Goal: Task Accomplishment & Management: Complete application form

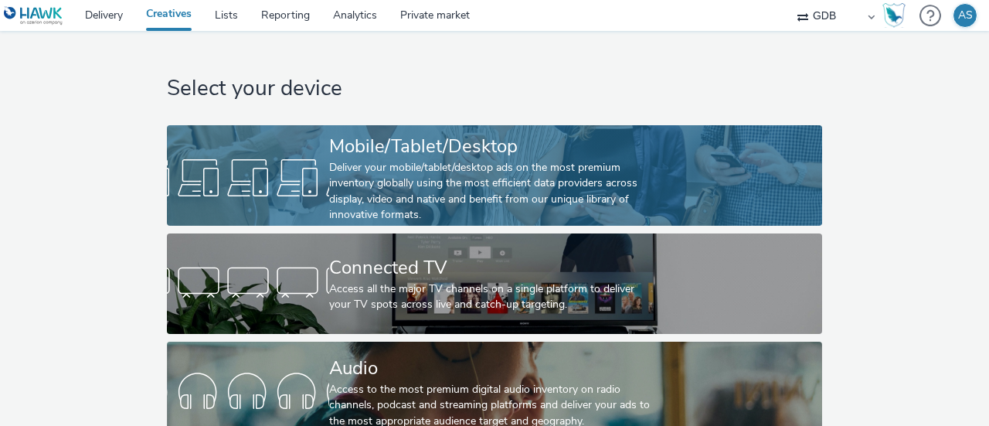
click at [434, 160] on div "Deliver your mobile/tablet/desktop ads on the most premium inventory globally u…" at bounding box center [491, 191] width 324 height 63
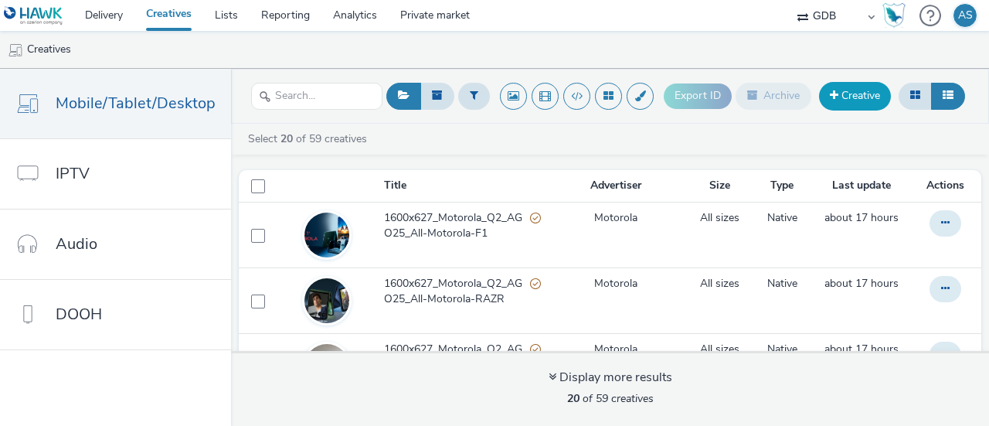
click at [853, 98] on link "Creative" at bounding box center [855, 96] width 72 height 28
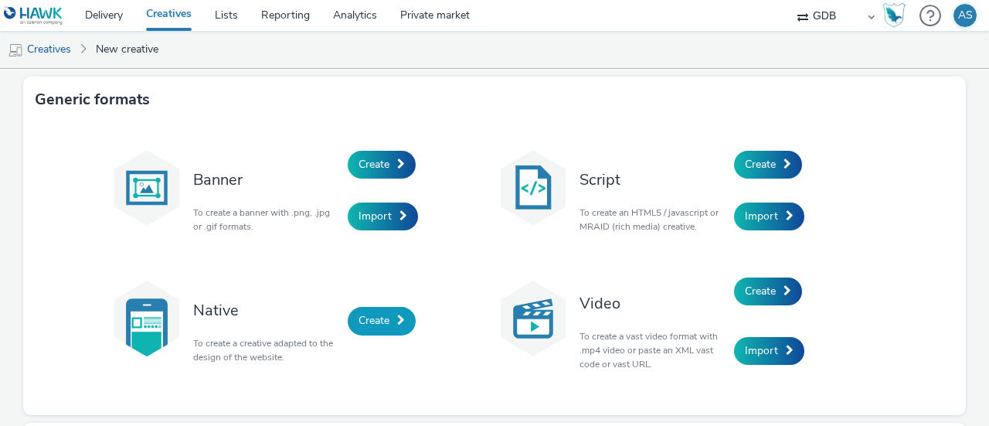
click at [397, 322] on span at bounding box center [401, 319] width 8 height 11
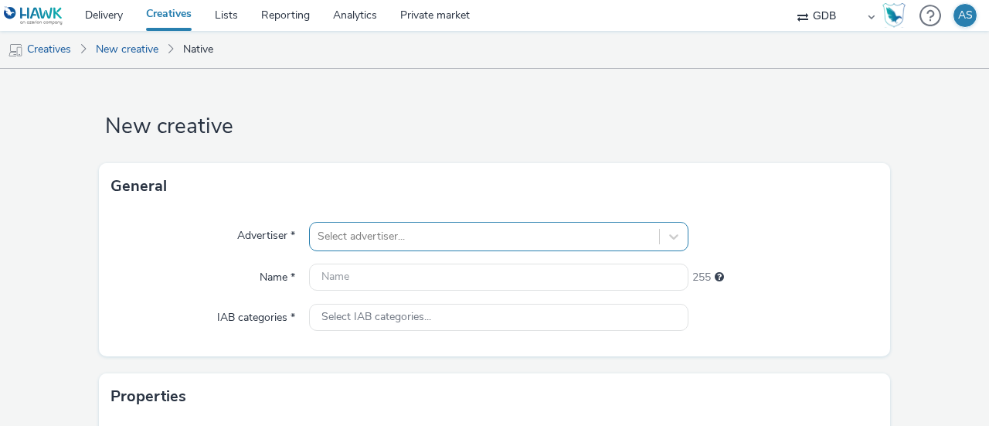
scroll to position [131, 0]
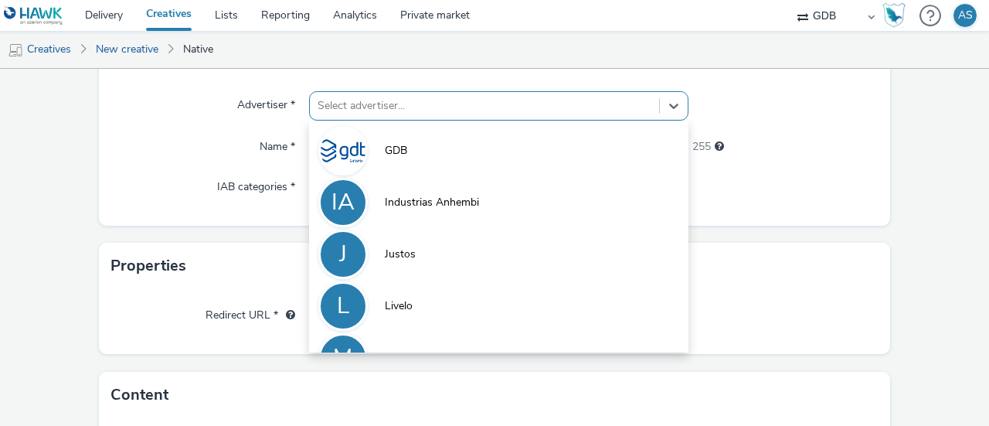
click at [419, 121] on div "option [PERSON_NAME] focused, 3 of 5. 5 results available. Use Up and Down to c…" at bounding box center [498, 105] width 379 height 29
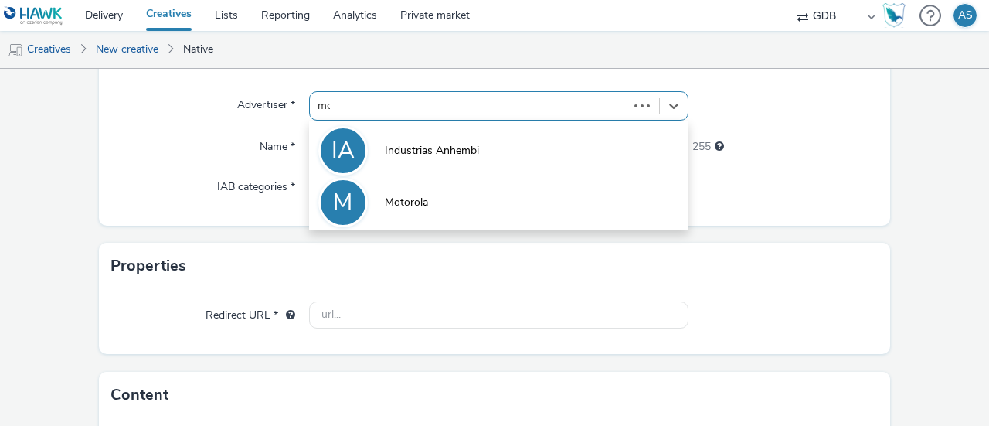
type input "moto"
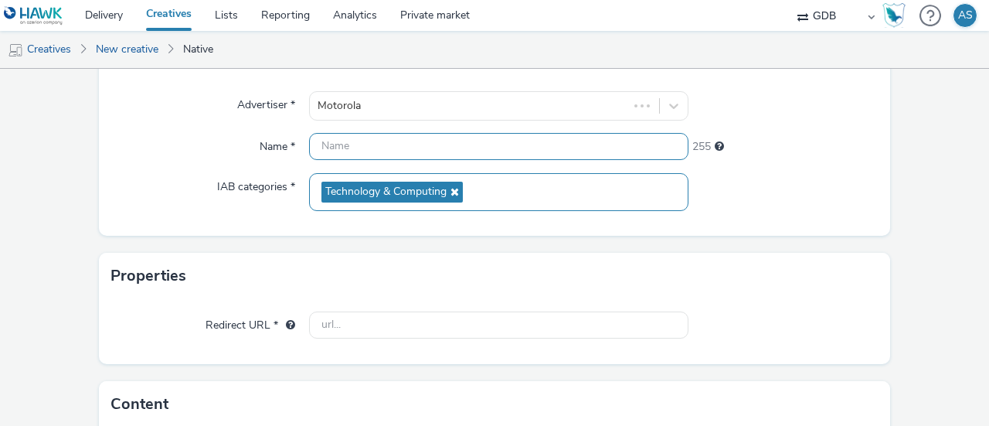
drag, startPoint x: 375, startPoint y: 149, endPoint x: 380, endPoint y: 184, distance: 35.2
click at [375, 149] on input "text" at bounding box center [498, 146] width 379 height 27
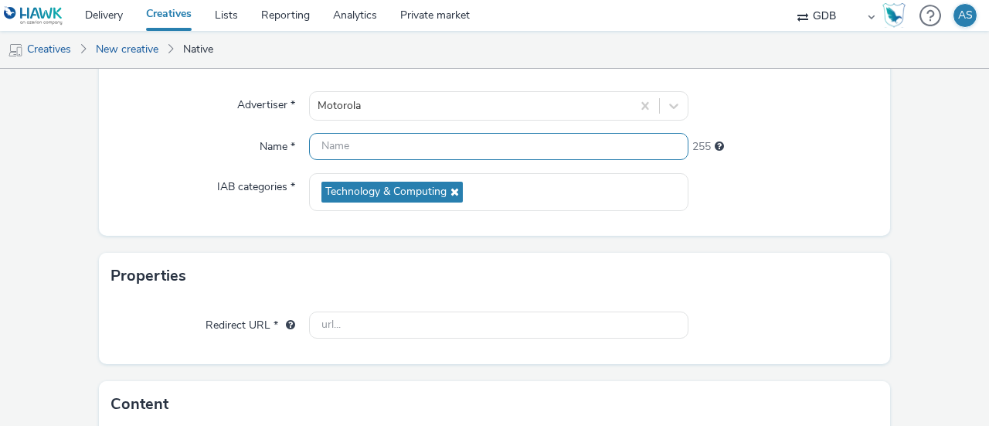
paste input "627x627_Motorola_Q2_AGO25_All-Motorola-EDGE"
type input "627x627_Motorola_Q2_AGO25_All-Motorola-EDGE"
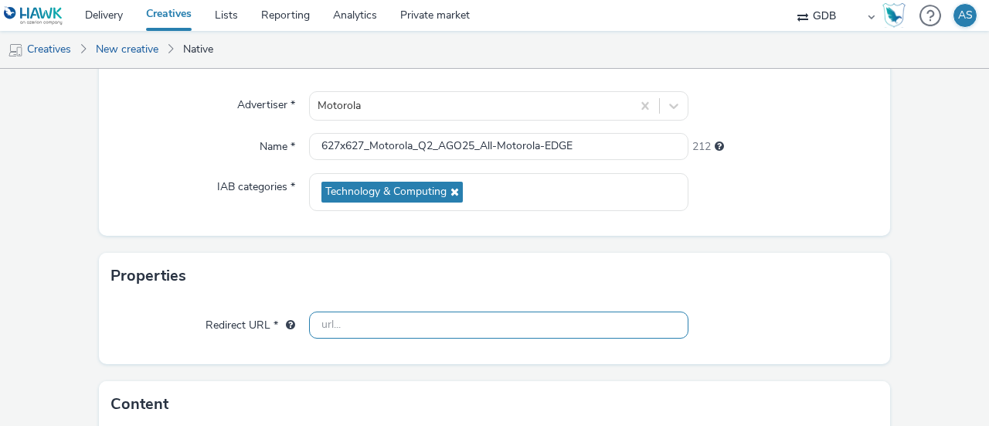
click at [402, 322] on input "text" at bounding box center [498, 324] width 379 height 27
paste input "[URL][DOMAIN_NAME]"
type input "[URL][DOMAIN_NAME]"
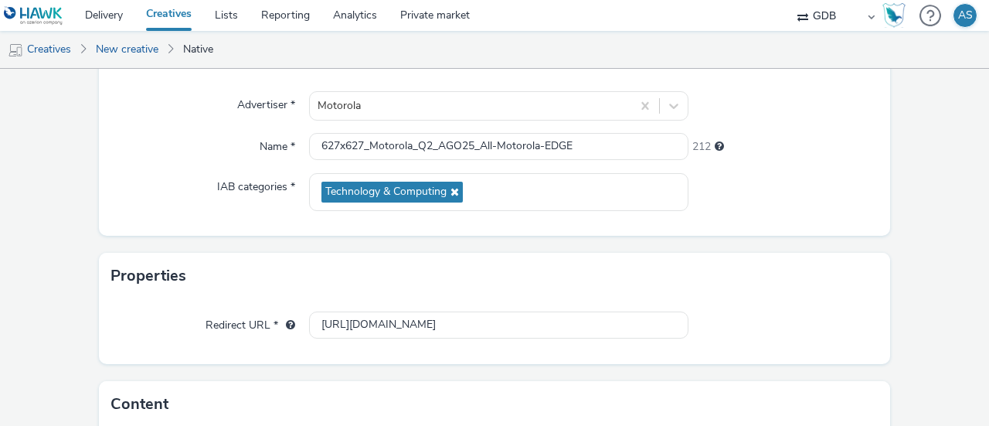
scroll to position [0, 0]
click at [294, 278] on div "Properties" at bounding box center [494, 276] width 791 height 46
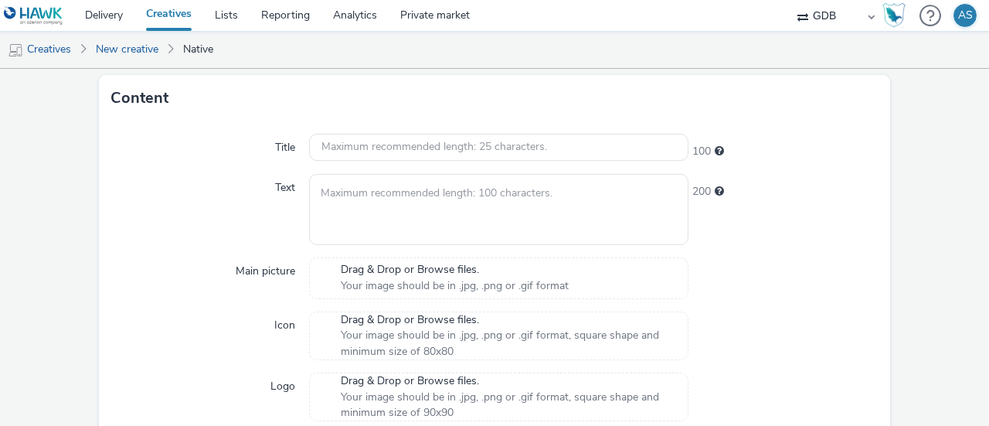
scroll to position [440, 0]
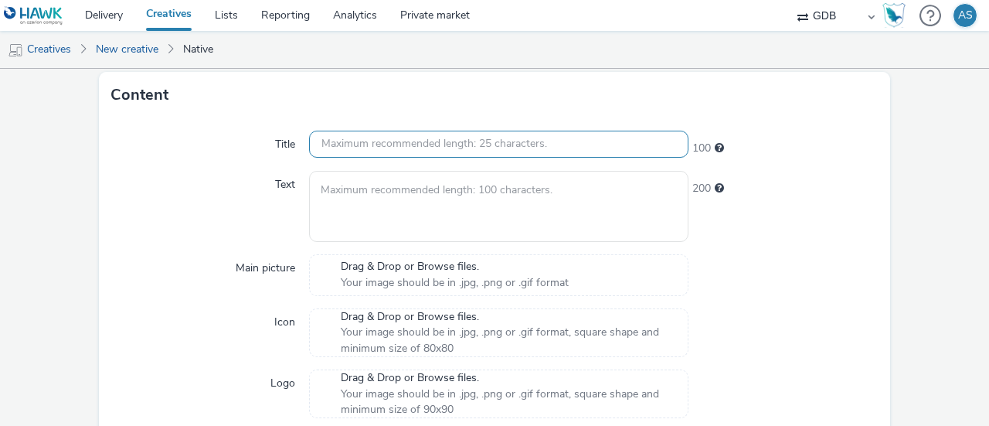
click at [403, 147] on input "text" at bounding box center [498, 144] width 379 height 27
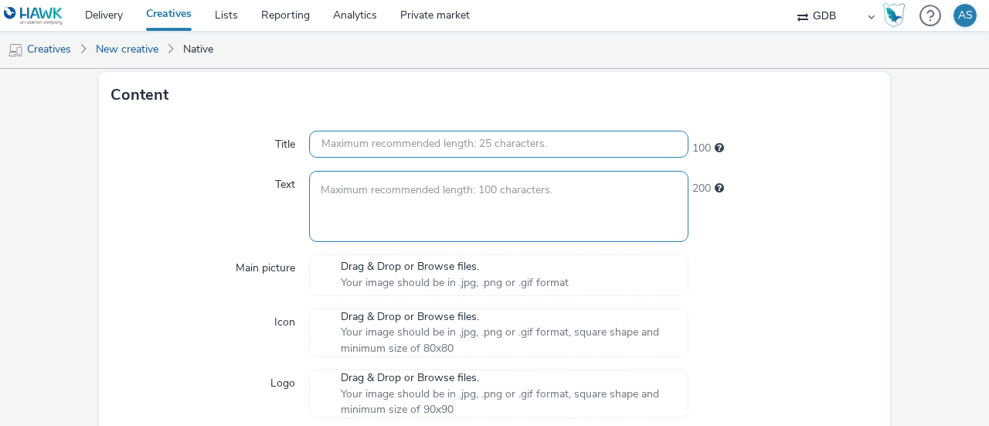
paste input "Novo motorola edge 60"
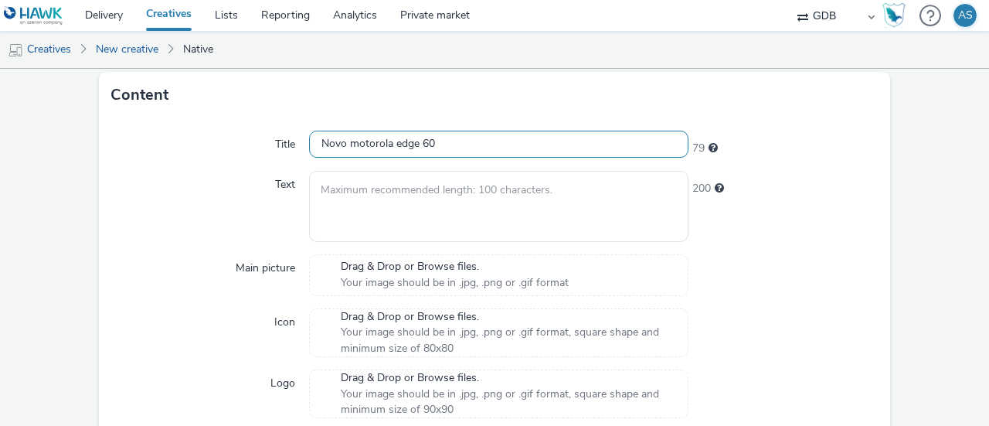
type input "Novo motorola edge 60"
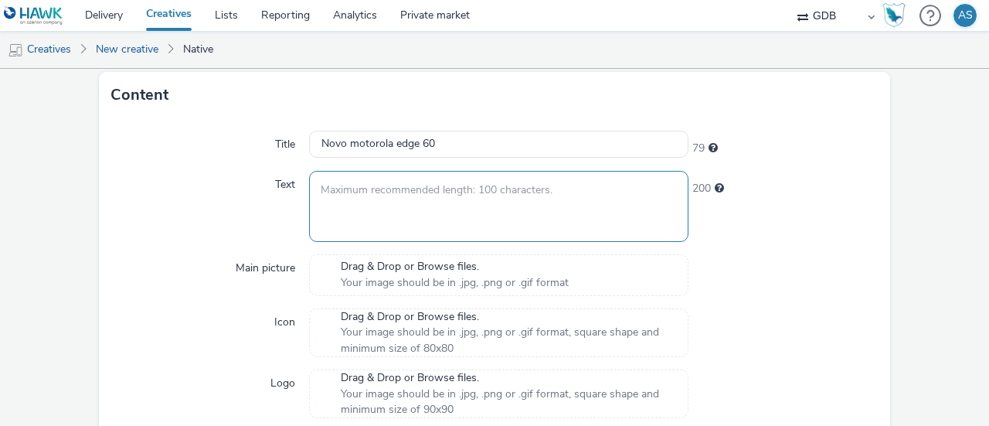
click at [457, 201] on textarea at bounding box center [498, 206] width 379 height 70
paste textarea "Quatro câmeras profissionais em suas mãos e tela ultrarresistente 1.5K Super HD…"
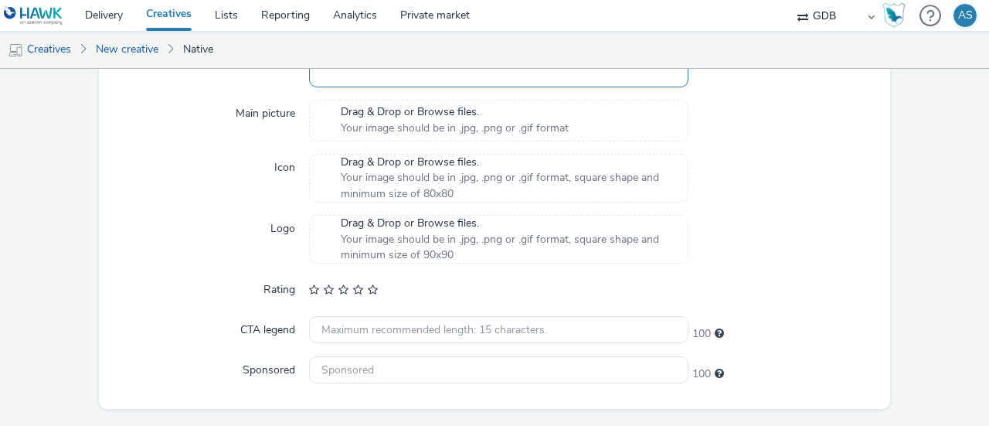
scroll to position [517, 0]
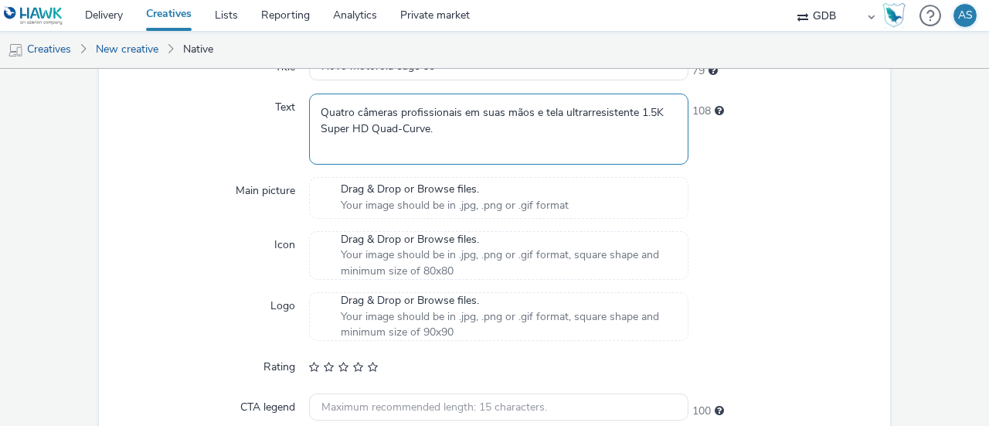
type textarea "Quatro câmeras profissionais em suas mãos e tela ultrarresistente 1.5K Super HD…"
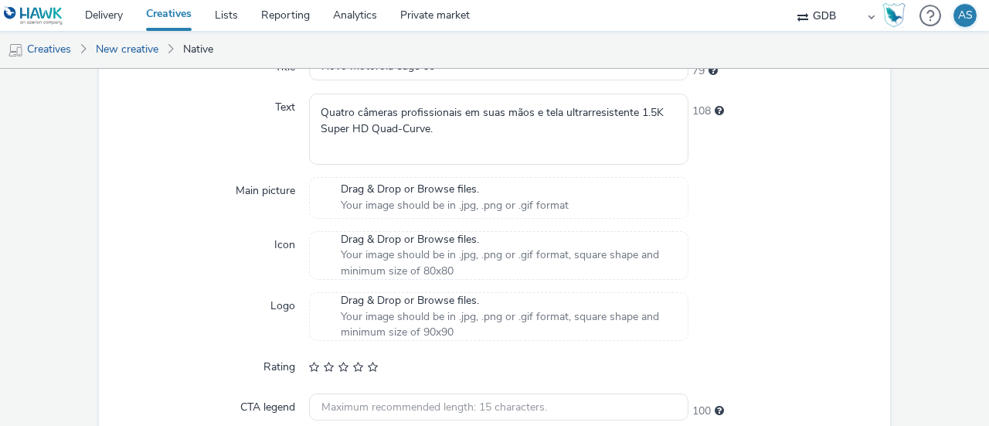
click at [425, 194] on div "Drag & Drop or Browse files. Your image should be in .jpg, .png or .gif format" at bounding box center [454, 198] width 243 height 32
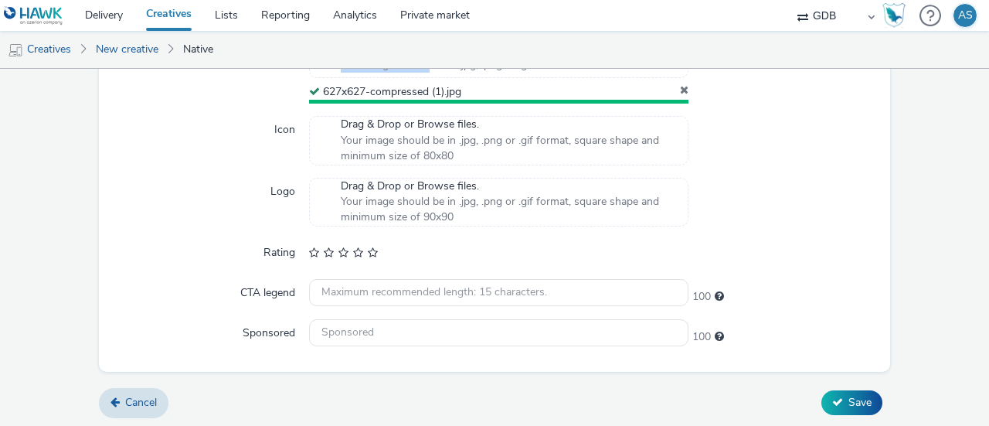
scroll to position [654, 0]
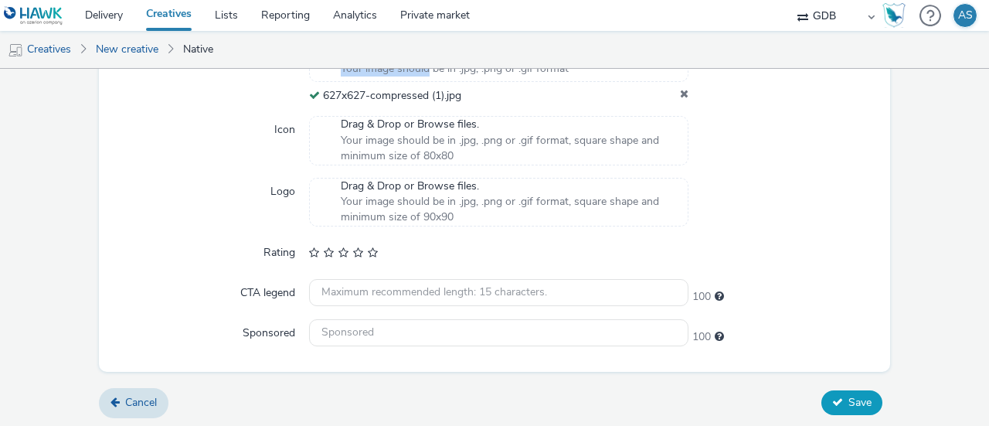
click at [848, 406] on span "Save" at bounding box center [859, 402] width 23 height 15
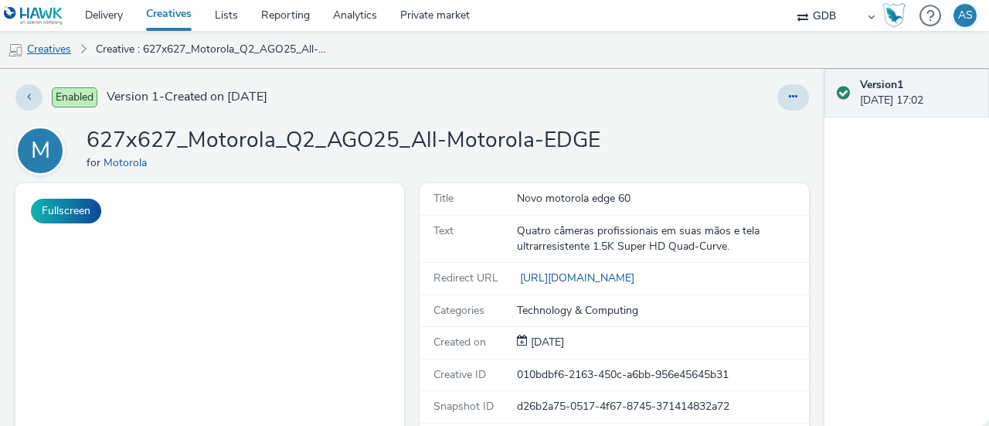
click at [37, 49] on link "Creatives" at bounding box center [39, 49] width 79 height 37
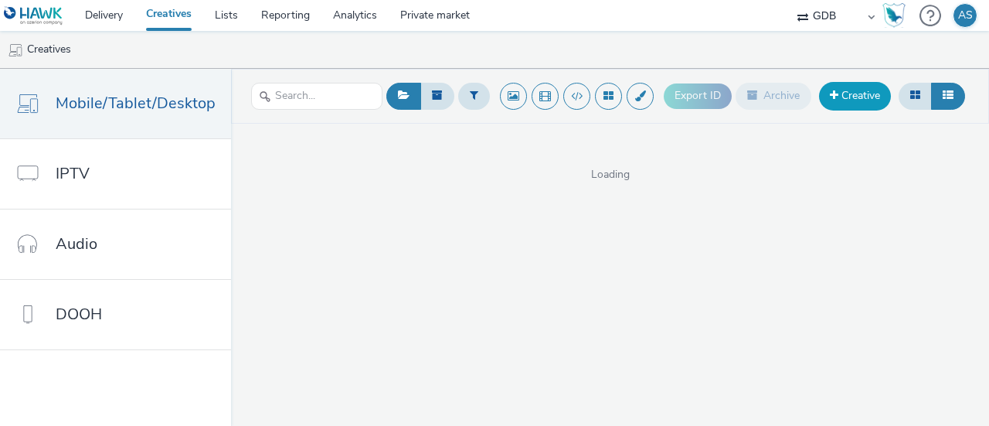
click at [854, 96] on link "Creative" at bounding box center [855, 96] width 72 height 28
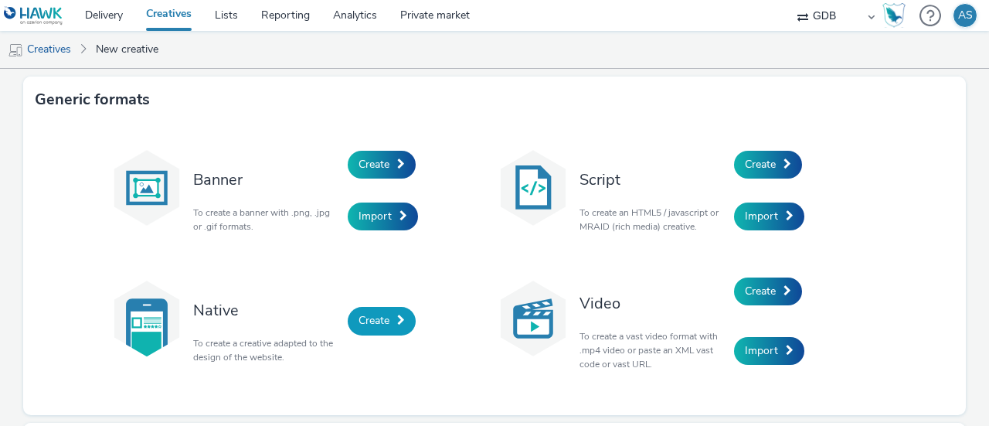
click at [382, 312] on link "Create" at bounding box center [382, 321] width 68 height 28
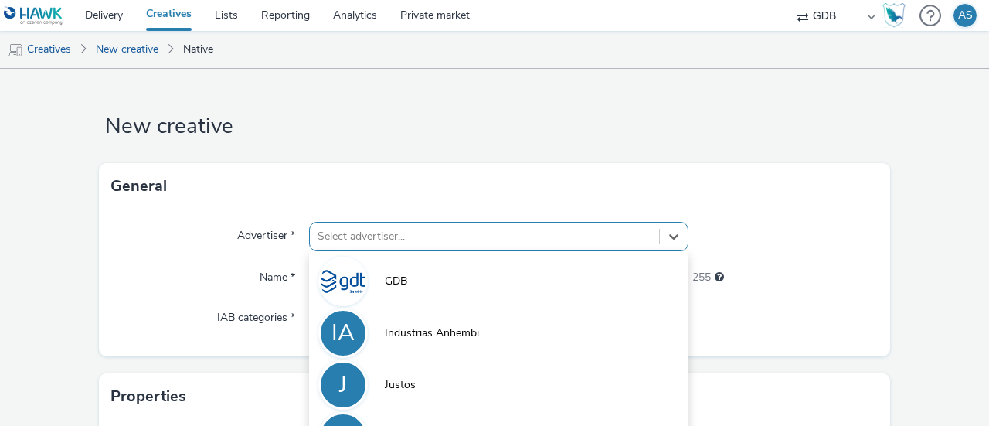
scroll to position [131, 0]
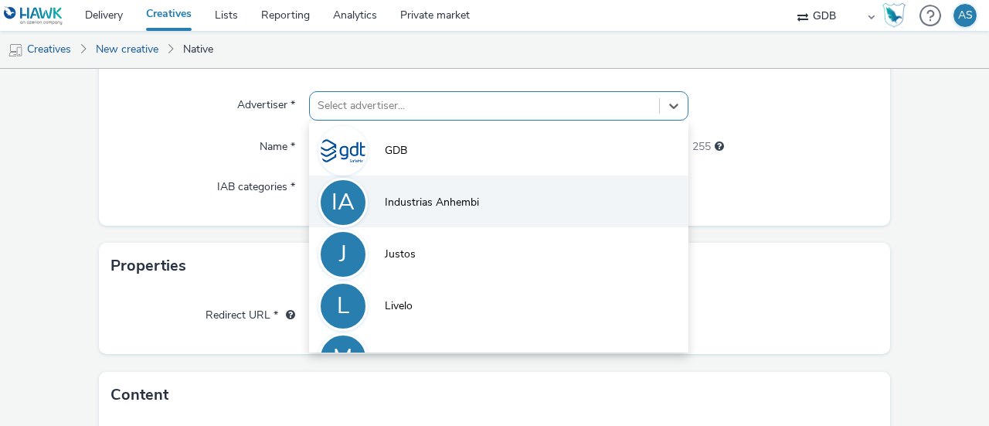
drag, startPoint x: 431, startPoint y: 243, endPoint x: 447, endPoint y: 224, distance: 24.7
click at [433, 121] on div "option [PERSON_NAME] focused, 3 of 5. 5 results available. Use Up and Down to c…" at bounding box center [498, 105] width 379 height 29
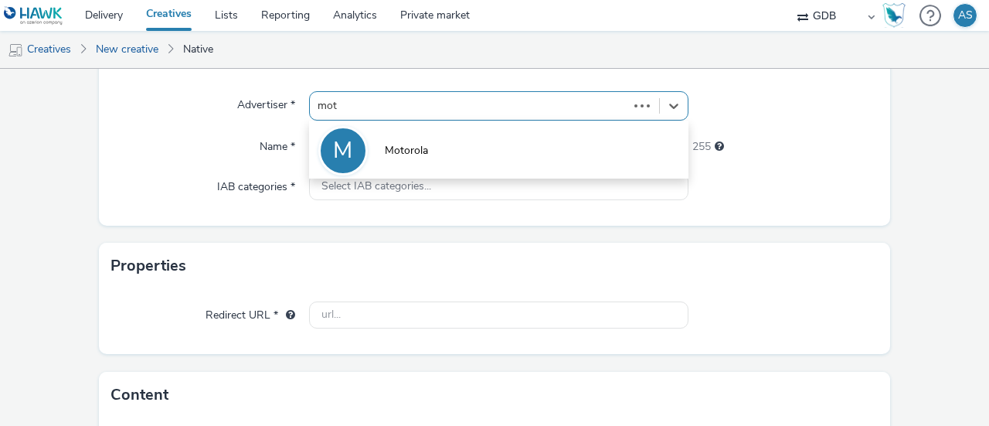
type input "moto"
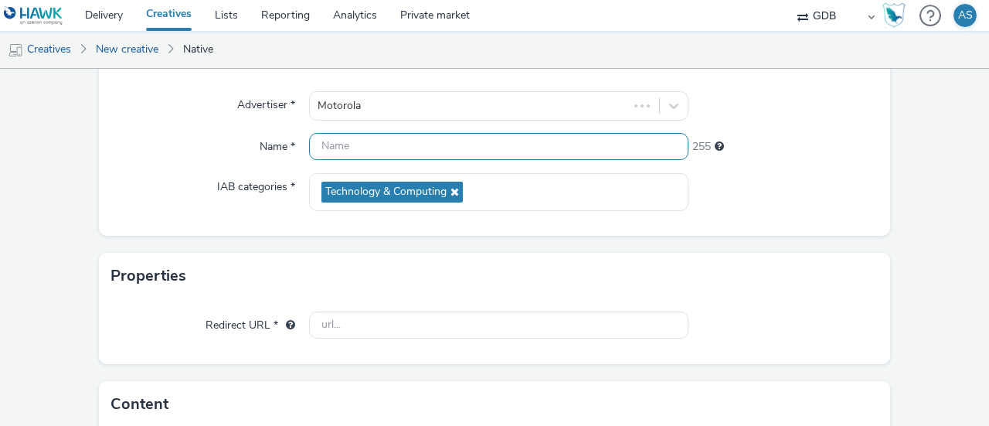
click at [369, 144] on input "text" at bounding box center [498, 146] width 379 height 27
paste input "627x627_Motorola_Q2_AGO25_All-Motorola-RAZR"
type input "627x627_Motorola_Q2_AGO25_All-Motorola-RAZR"
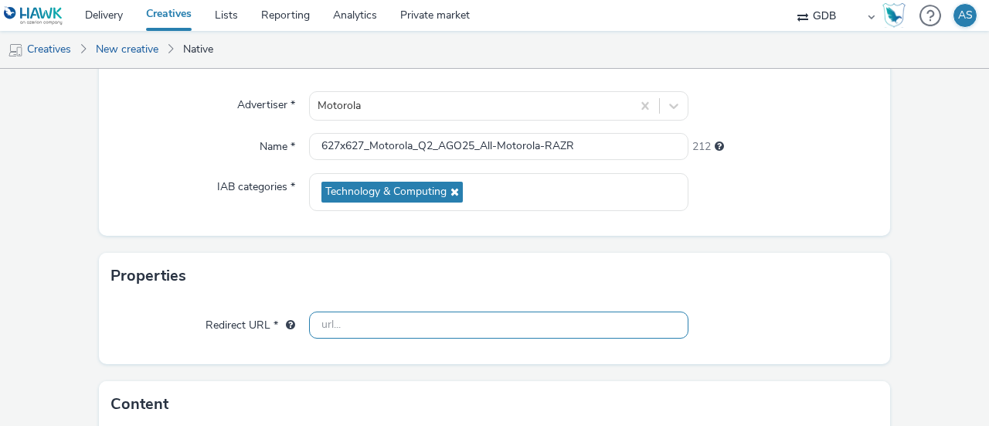
click at [372, 314] on input "text" at bounding box center [498, 324] width 379 height 27
paste input "[URL][DOMAIN_NAME]"
type input "[URL][DOMAIN_NAME]"
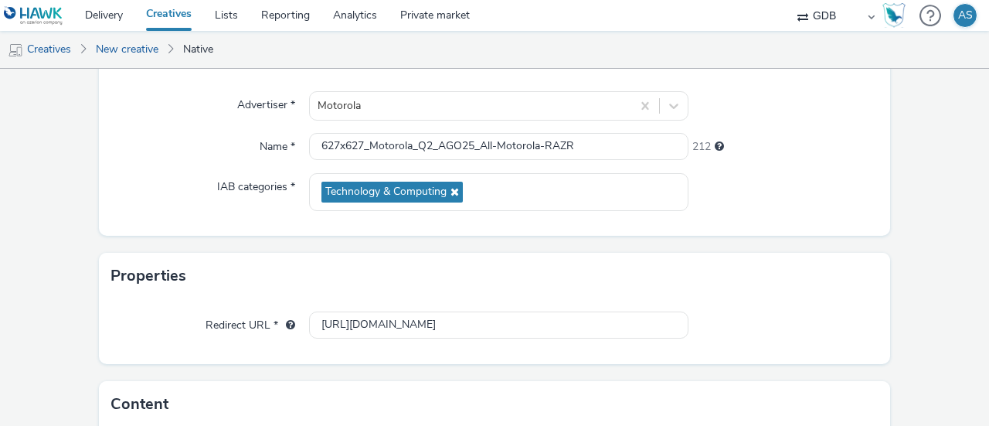
scroll to position [0, 0]
click at [294, 260] on div "Properties" at bounding box center [494, 276] width 791 height 46
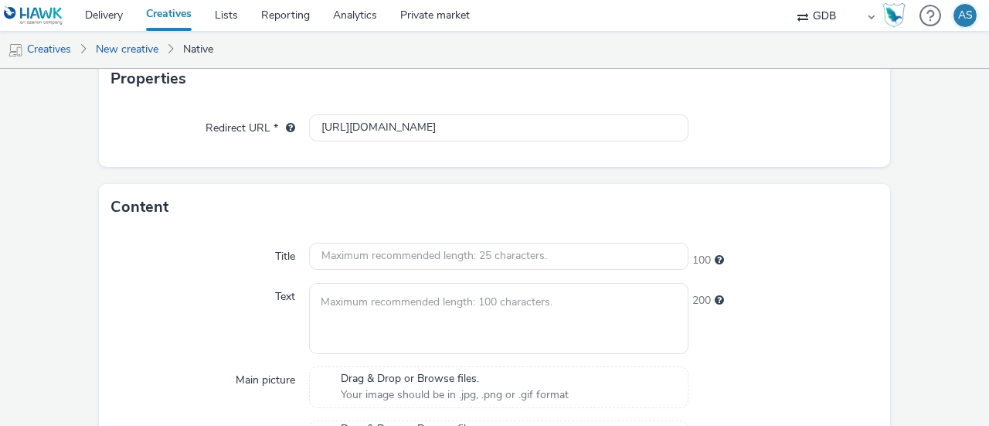
scroll to position [362, 0]
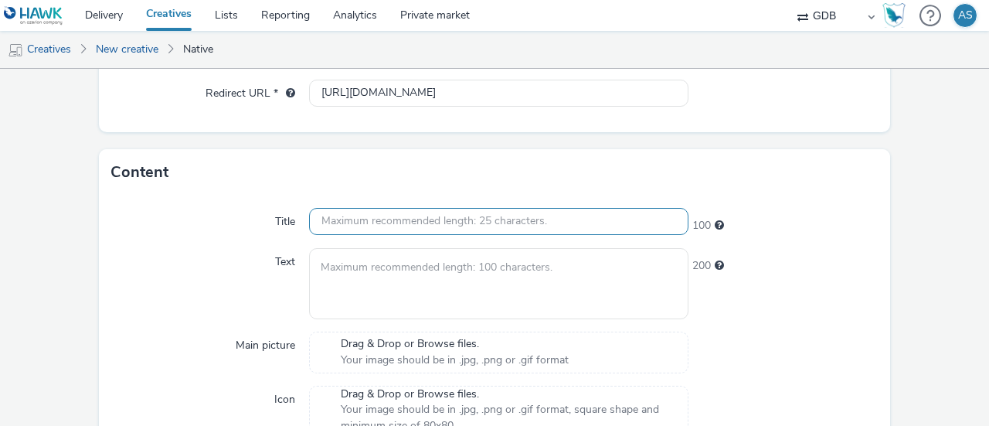
click at [358, 219] on input "text" at bounding box center [498, 221] width 379 height 27
paste input "Motorola razr 60 e razr 60 ultra"
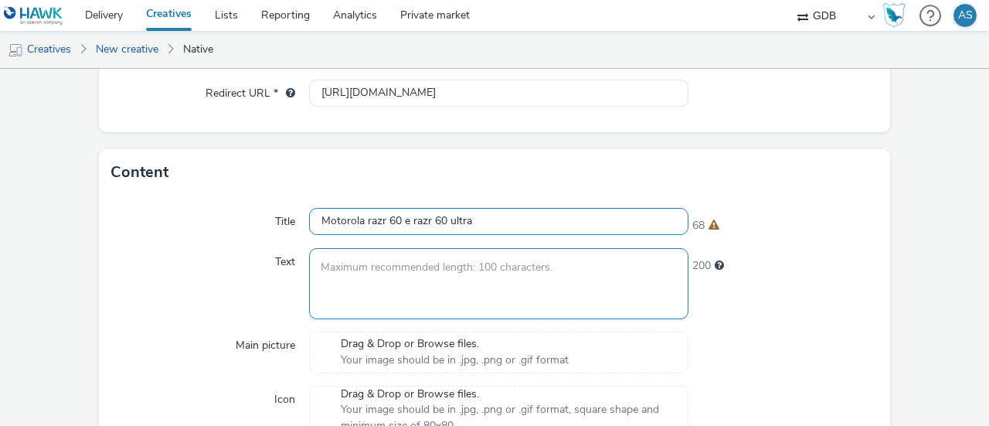
type input "Motorola razr 60 e razr 60 ultra"
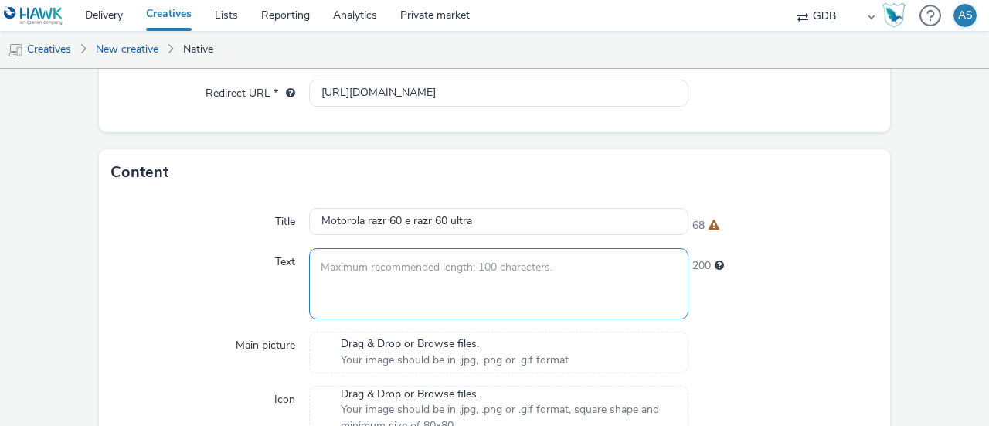
click at [382, 280] on textarea at bounding box center [498, 283] width 379 height 70
paste textarea "Criado para inspirar e durar e com as câmeras mais avançadas em um dobrável. Ic…"
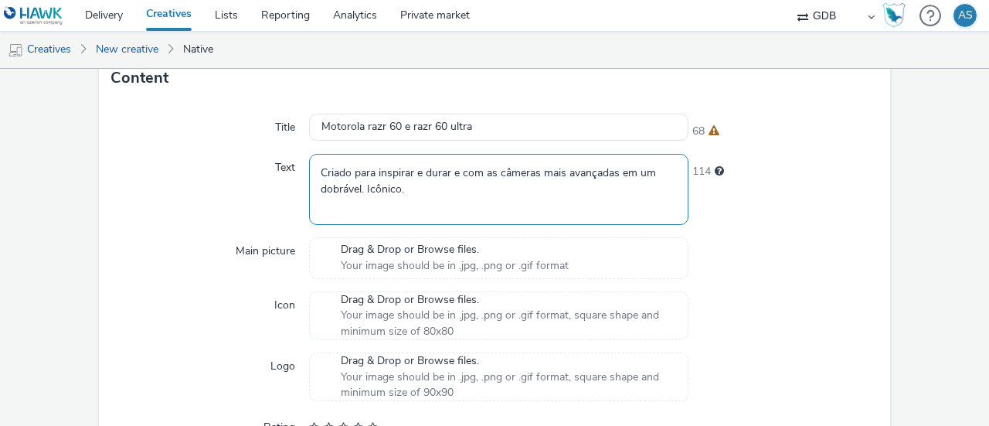
scroll to position [594, 0]
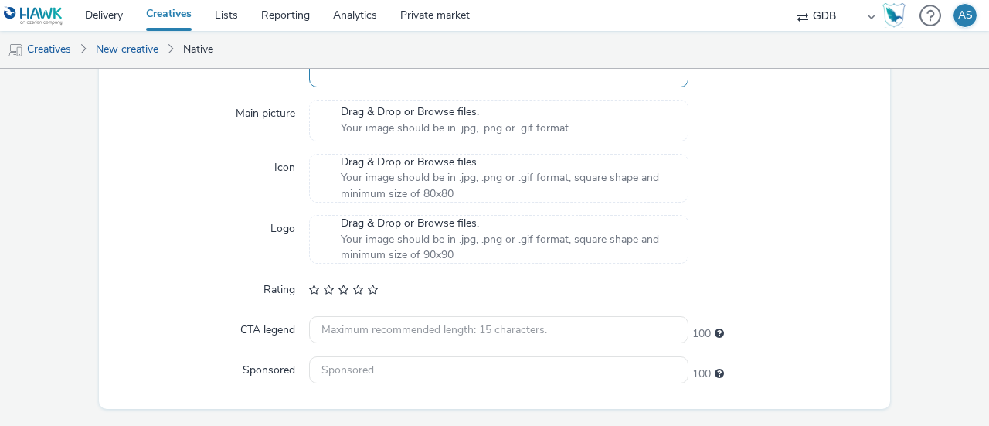
type textarea "Criado para inspirar e durar e com as câmeras mais avançadas em um dobrável. Ic…"
drag, startPoint x: 465, startPoint y: 114, endPoint x: 473, endPoint y: 106, distance: 10.9
click at [468, 110] on span "Drag & Drop or Browse files." at bounding box center [455, 111] width 228 height 15
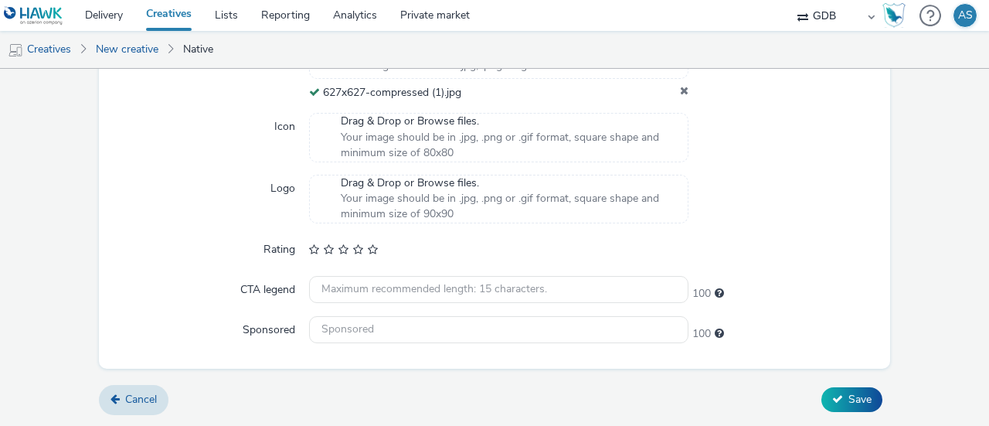
scroll to position [654, 0]
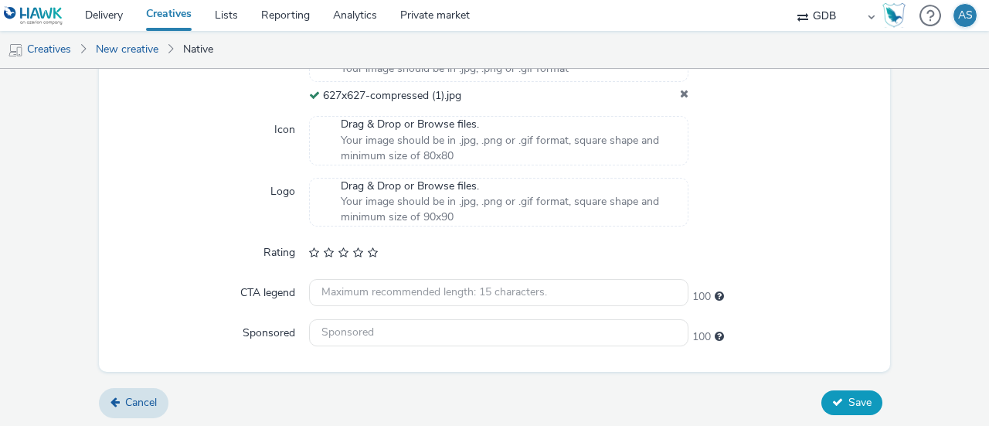
click at [850, 391] on button "Save" at bounding box center [851, 402] width 61 height 25
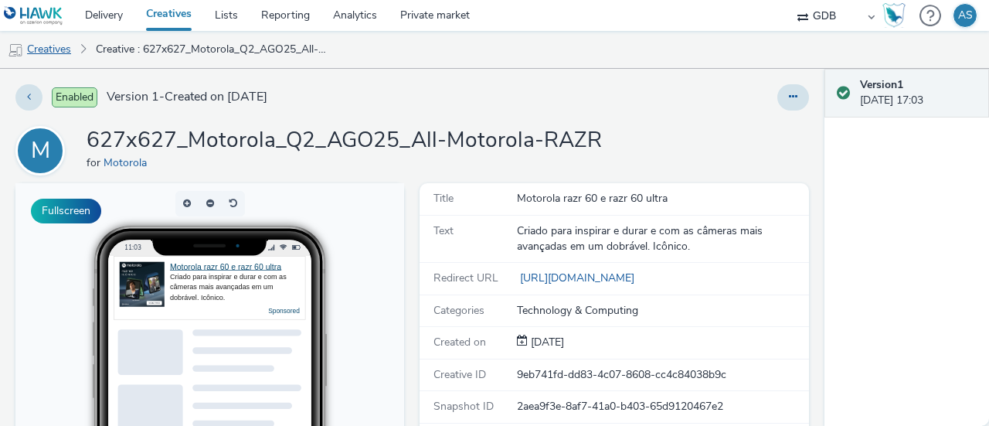
click at [53, 58] on link "Creatives" at bounding box center [39, 49] width 79 height 37
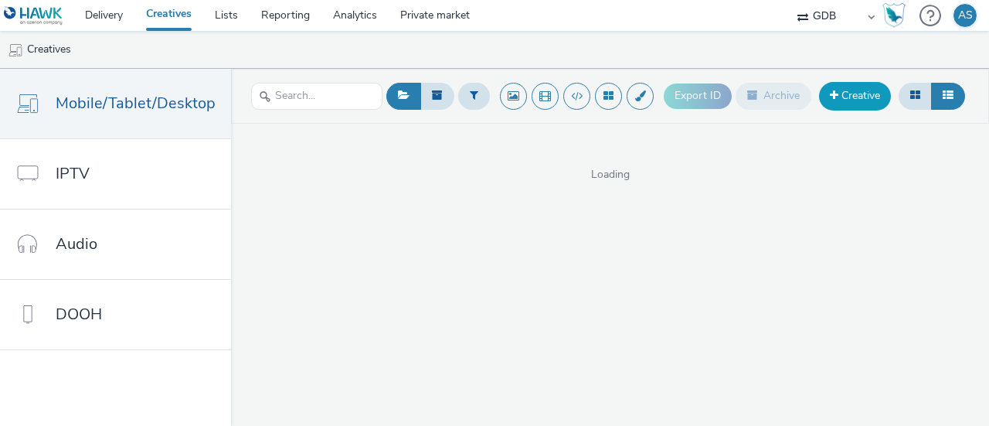
click at [864, 101] on link "Creative" at bounding box center [855, 96] width 72 height 28
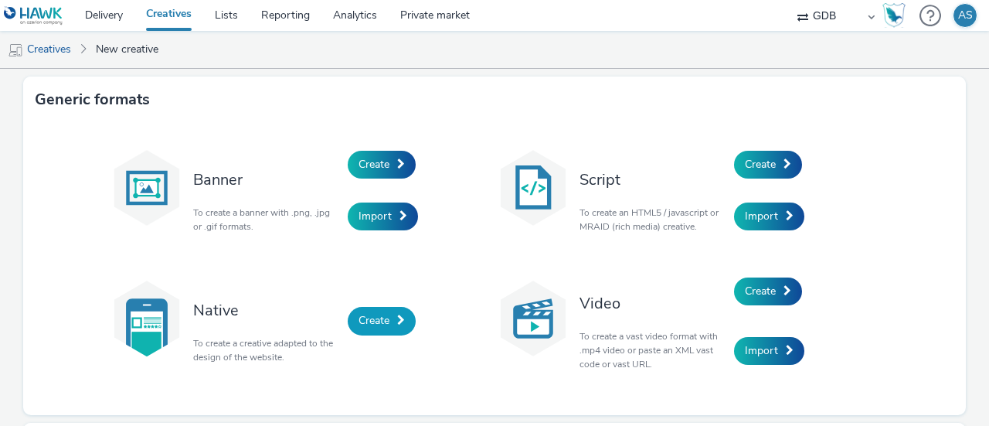
click at [358, 311] on link "Create" at bounding box center [382, 321] width 68 height 28
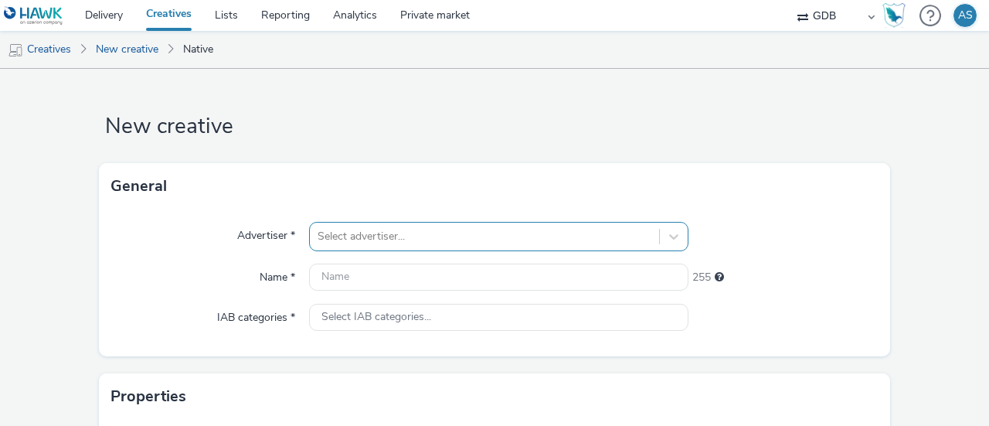
scroll to position [131, 0]
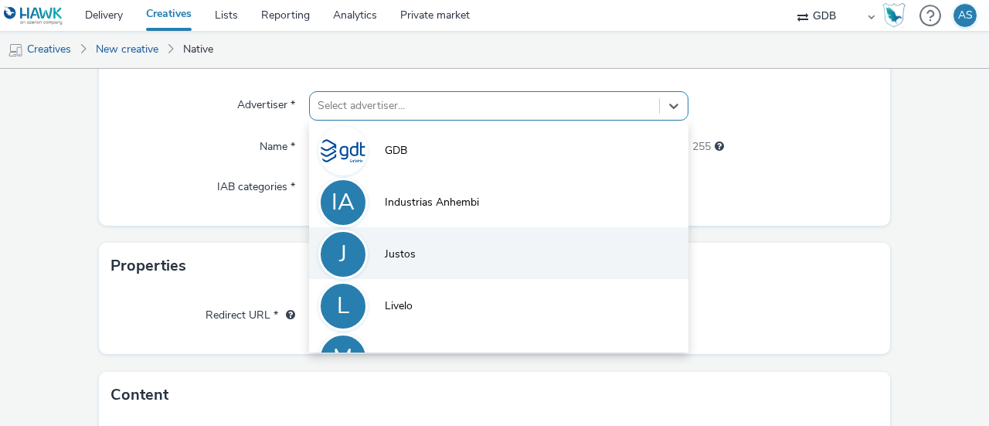
click at [389, 121] on div "option [PERSON_NAME] focused, 3 of 5. 5 results available. Use Up and Down to c…" at bounding box center [498, 105] width 379 height 29
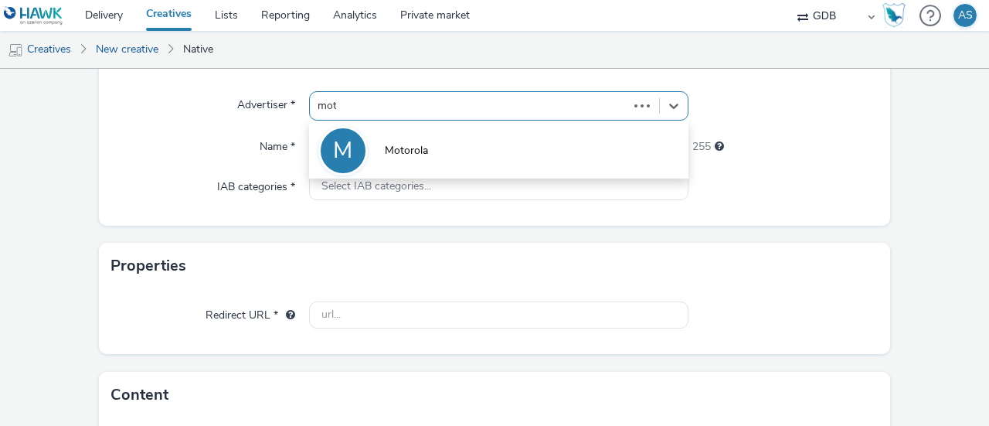
type input "moto"
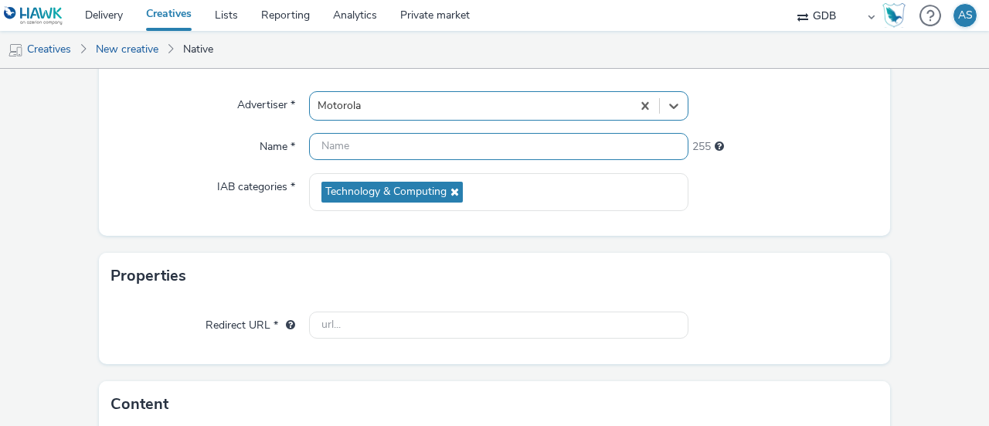
click at [399, 151] on input "text" at bounding box center [498, 146] width 379 height 27
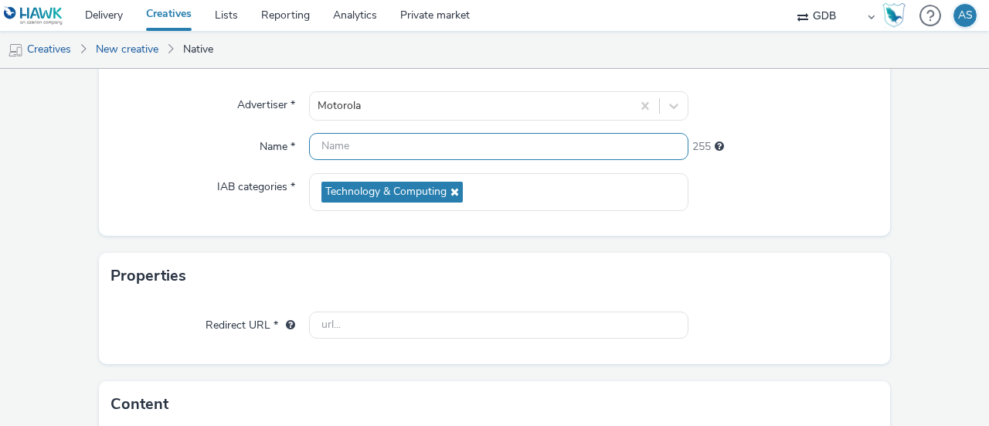
paste input "627x627_Motorola_Q2_AGO25_All-Motorola-F1"
type input "627x627_Motorola_Q2_AGO25_All-Motorola-F1"
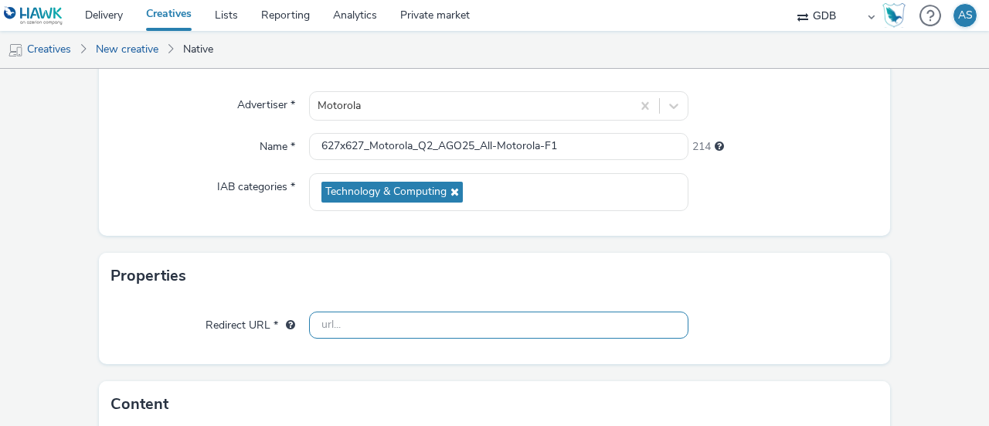
click at [401, 324] on input "text" at bounding box center [498, 324] width 379 height 27
paste input "[URL][DOMAIN_NAME]"
type input "[URL][DOMAIN_NAME]"
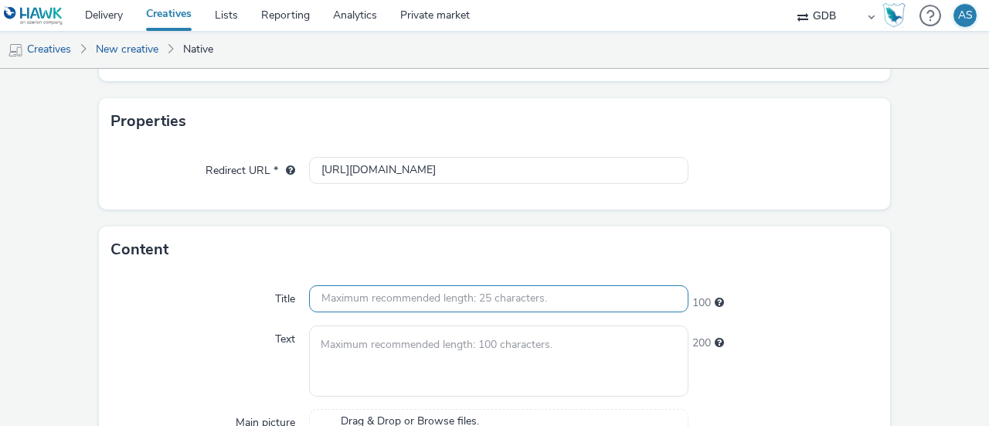
scroll to position [0, 0]
click at [360, 307] on input "text" at bounding box center [498, 298] width 379 height 27
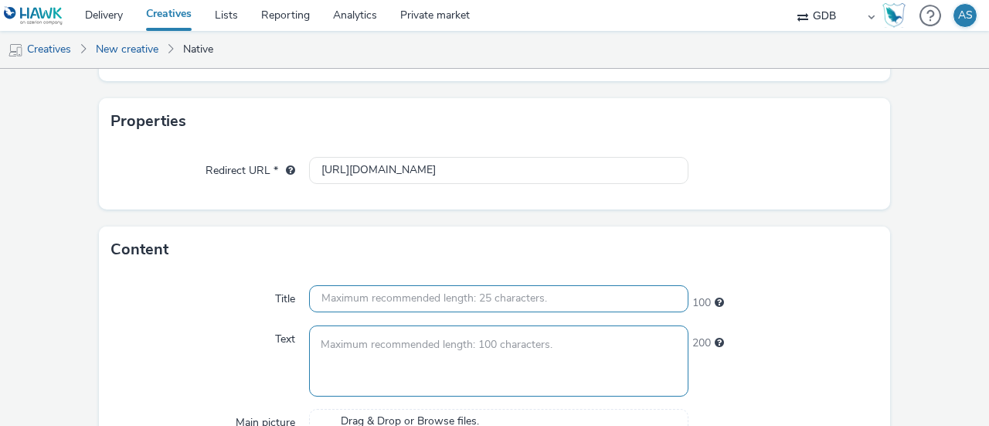
paste input "Promoção na F1® com a Motorola"
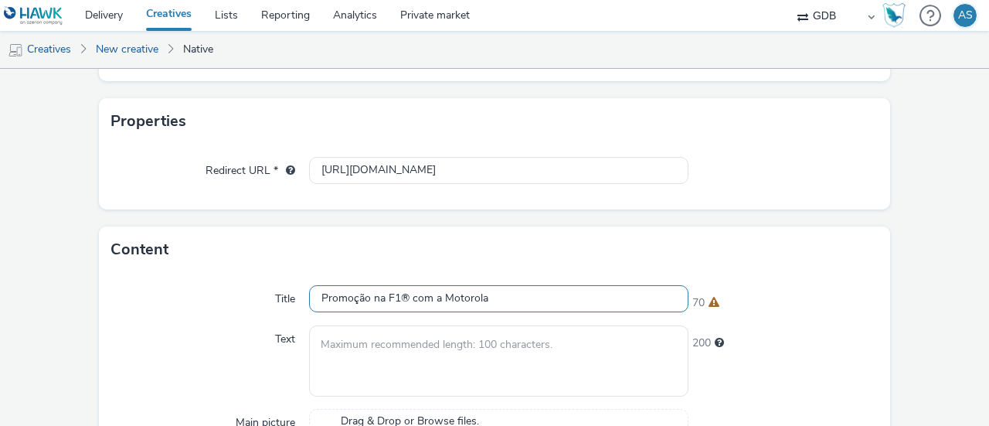
type input "Promoção na F1® com a Motorola"
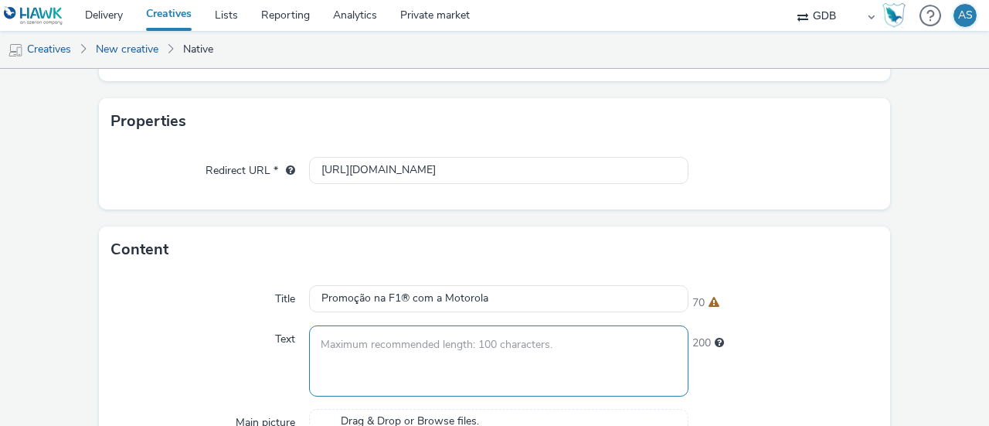
click at [403, 346] on textarea at bounding box center [498, 360] width 379 height 70
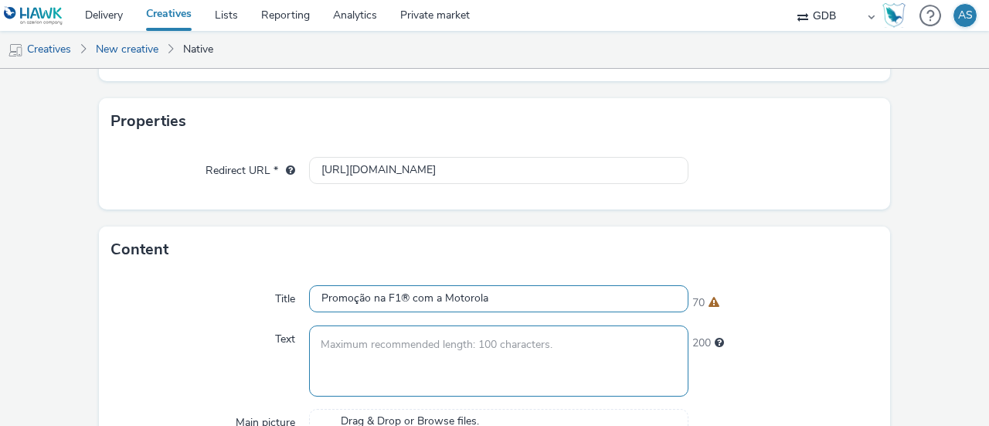
paste textarea "Concorra a 140 ingressos da fórmula 1® em [GEOGRAPHIC_DATA] com a Motorola."
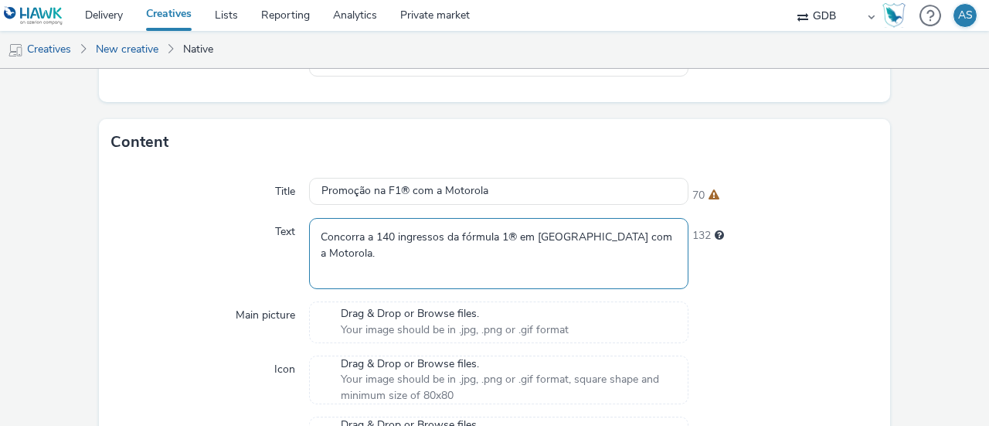
scroll to position [517, 0]
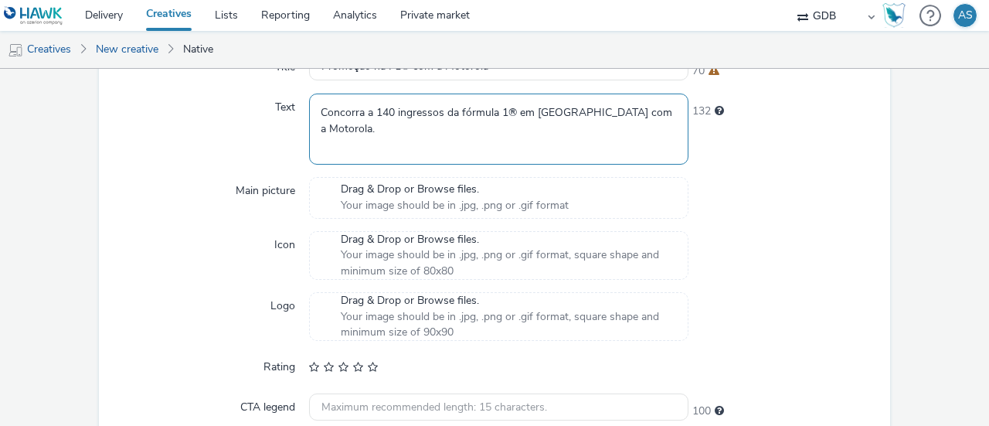
type textarea "Concorra a 140 ingressos da fórmula 1® em [GEOGRAPHIC_DATA] com a Motorola."
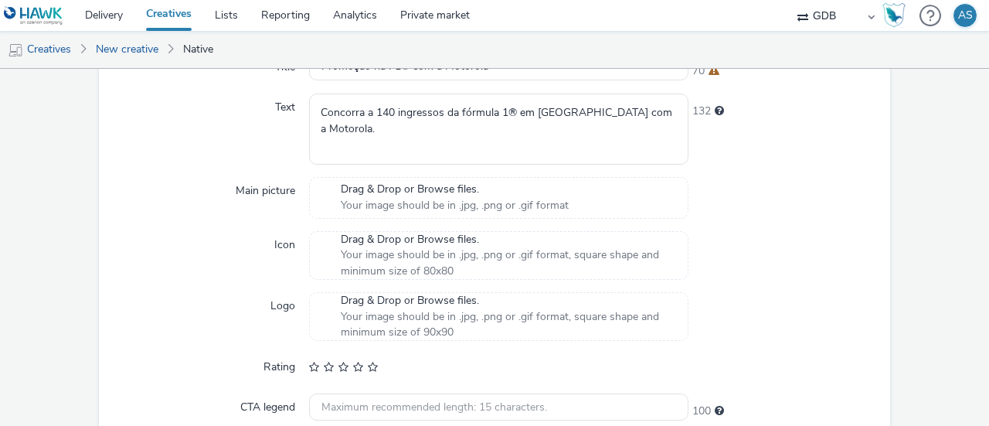
click at [426, 199] on span "Your image should be in .jpg, .png or .gif format" at bounding box center [455, 205] width 228 height 15
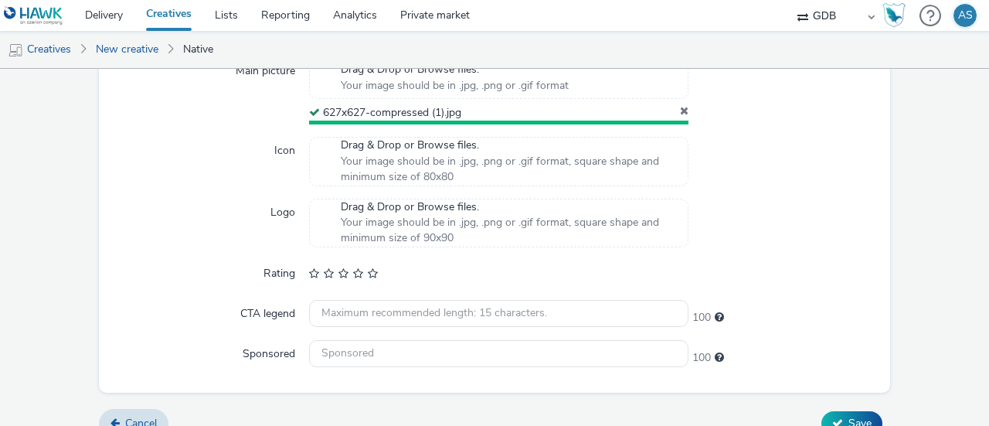
scroll to position [654, 0]
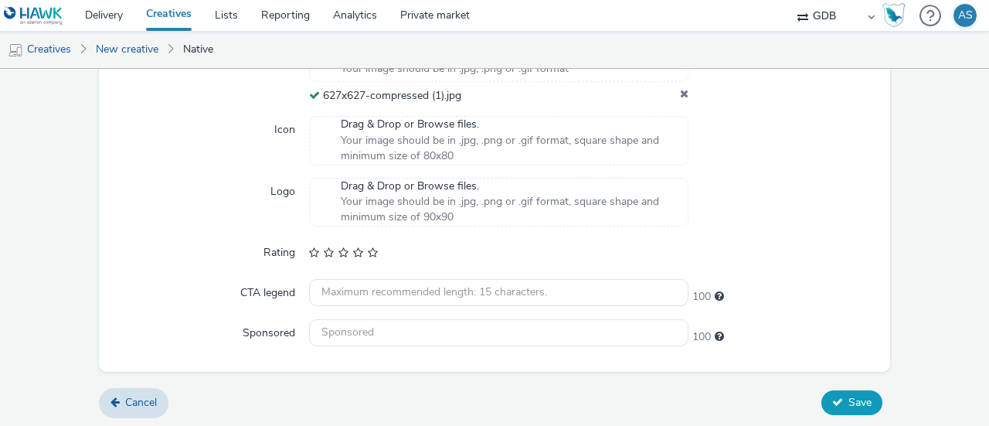
click at [848, 398] on span "Save" at bounding box center [859, 402] width 23 height 15
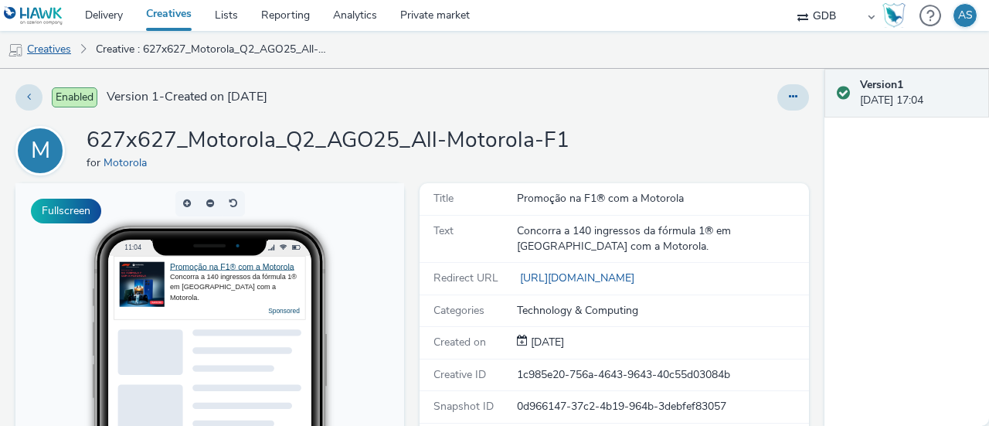
click at [54, 49] on link "Creatives" at bounding box center [39, 49] width 79 height 37
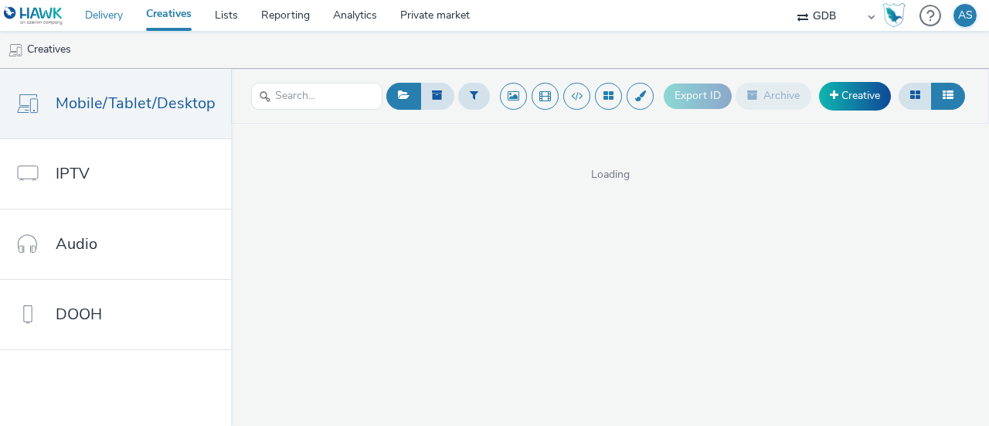
click at [127, 22] on link "Delivery" at bounding box center [103, 15] width 61 height 31
